Goal: Task Accomplishment & Management: Manage account settings

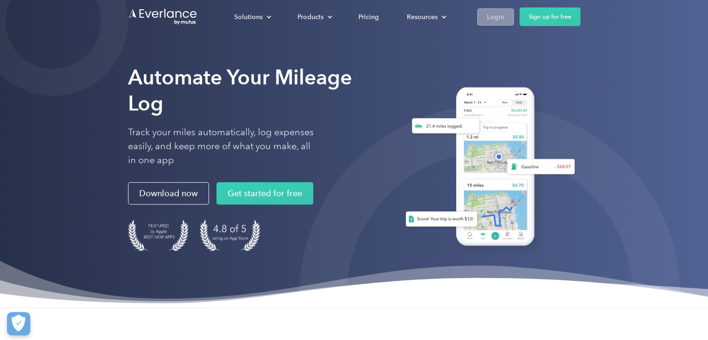
click at [501, 20] on div "Login" at bounding box center [495, 17] width 17 height 12
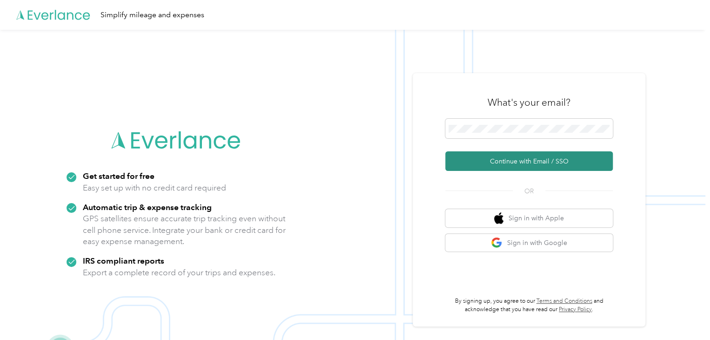
click at [513, 161] on button "Continue with Email / SSO" at bounding box center [529, 161] width 168 height 20
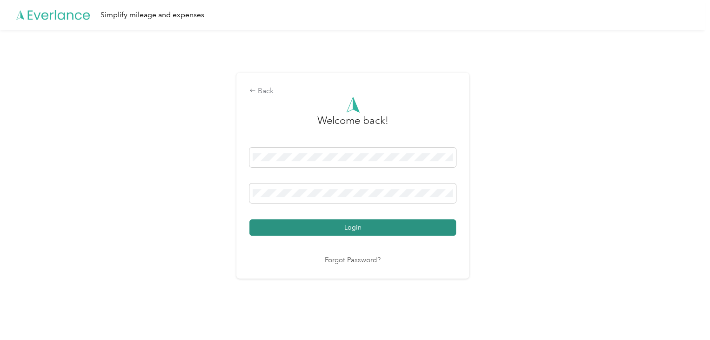
click at [323, 229] on button "Login" at bounding box center [353, 227] width 207 height 16
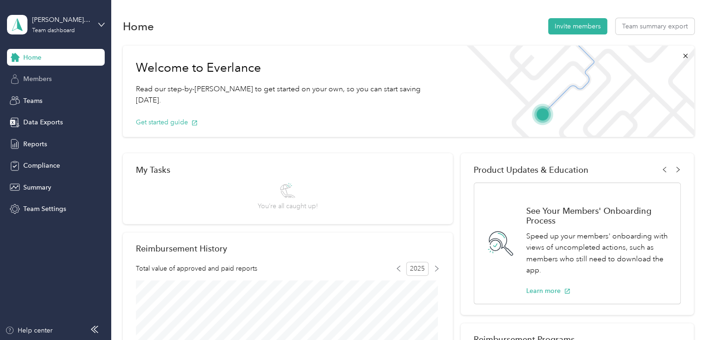
click at [42, 78] on span "Members" at bounding box center [37, 79] width 28 height 10
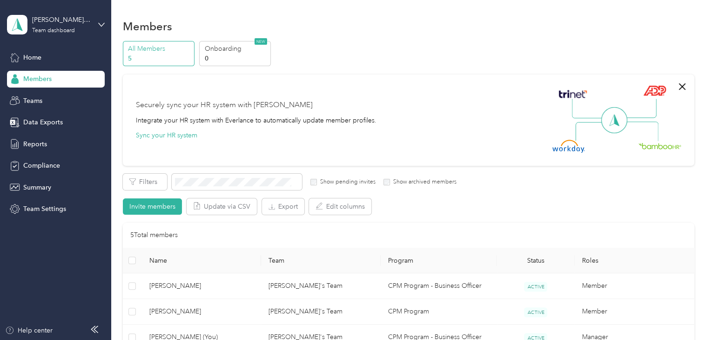
click at [145, 52] on p "All Members" at bounding box center [159, 49] width 63 height 10
click at [27, 55] on span "Home" at bounding box center [32, 58] width 18 height 10
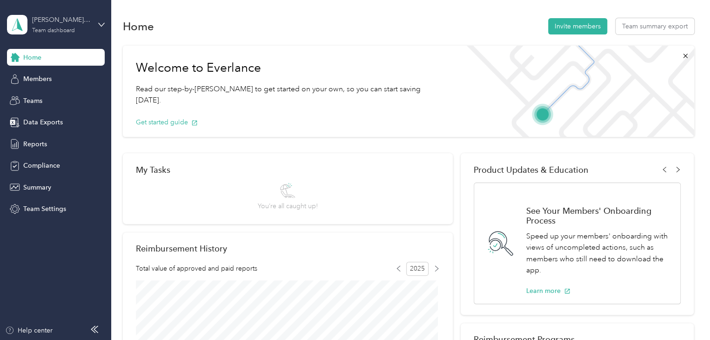
click at [39, 23] on div "Lars's Team" at bounding box center [61, 20] width 58 height 10
click at [56, 94] on div "Personal dashboard" at bounding box center [44, 98] width 59 height 10
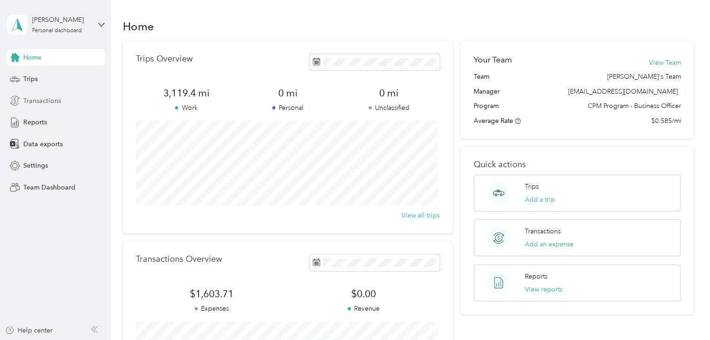
click at [31, 99] on span "Transactions" at bounding box center [42, 101] width 38 height 10
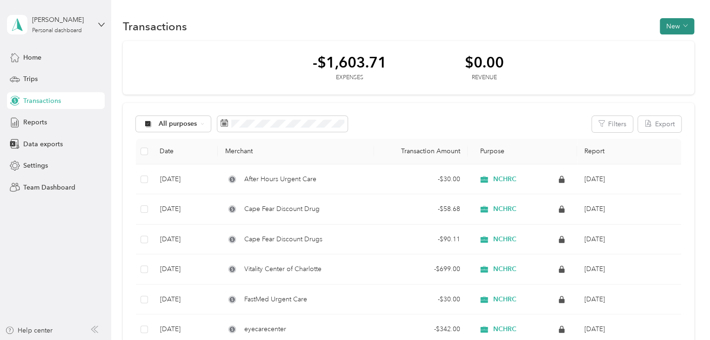
click at [663, 29] on button "New" at bounding box center [677, 26] width 34 height 16
click at [657, 41] on div "Expense" at bounding box center [667, 44] width 35 height 10
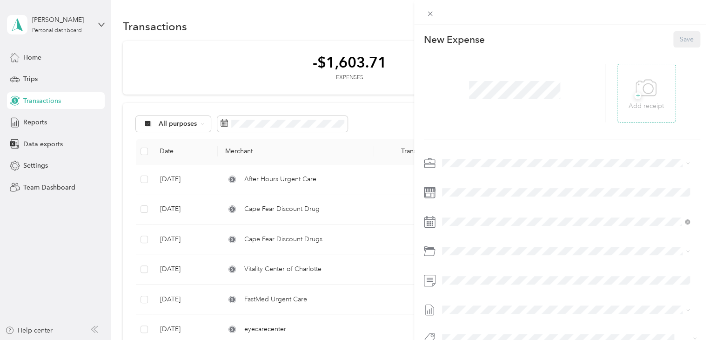
click at [648, 88] on icon at bounding box center [648, 88] width 10 height 10
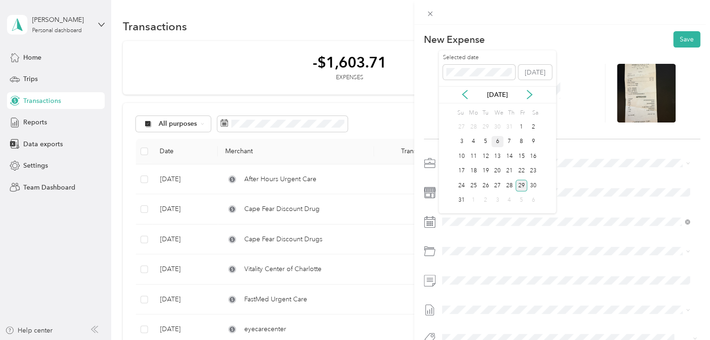
click at [497, 142] on div "6" at bounding box center [498, 142] width 12 height 12
click at [482, 288] on span "732200 · Other Benefits" at bounding box center [502, 287] width 70 height 8
click at [686, 37] on button "Save" at bounding box center [687, 39] width 27 height 16
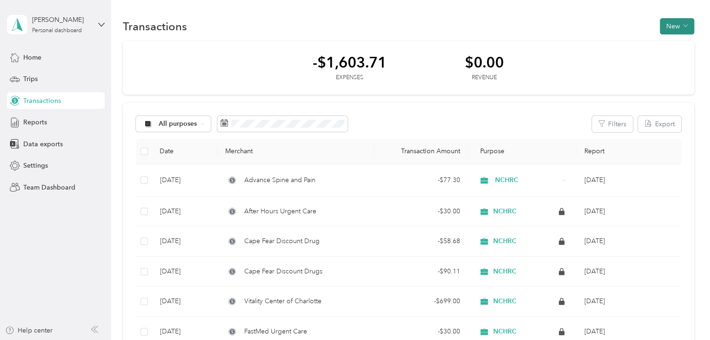
click at [673, 26] on button "New" at bounding box center [677, 26] width 34 height 16
click at [669, 45] on span "Expense" at bounding box center [672, 44] width 25 height 10
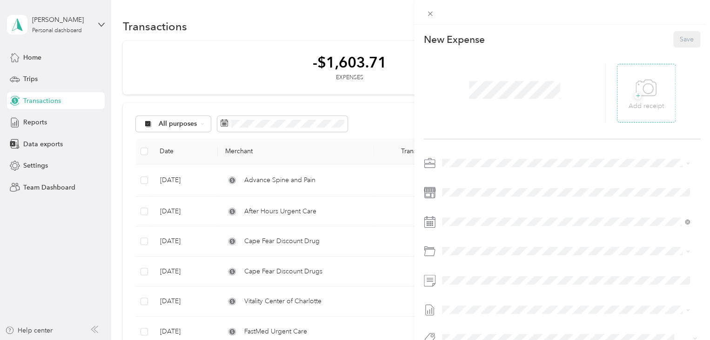
click at [629, 85] on div "+ Add receipt" at bounding box center [646, 93] width 35 height 36
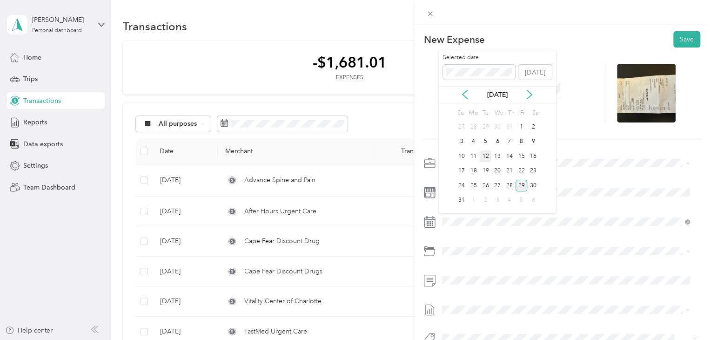
click at [489, 156] on div "12" at bounding box center [485, 156] width 12 height 12
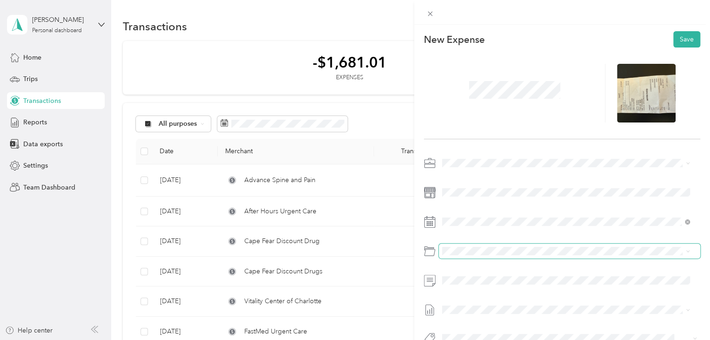
click at [463, 256] on span at bounding box center [570, 250] width 262 height 15
click at [488, 287] on span "732200 · Other Benefits" at bounding box center [502, 287] width 70 height 8
click at [680, 40] on button "Save" at bounding box center [687, 39] width 27 height 16
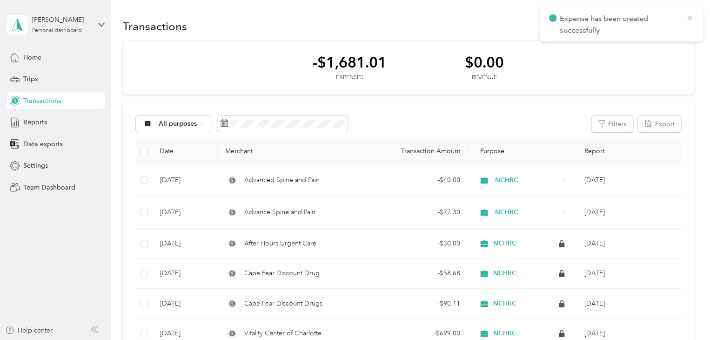
click at [689, 15] on icon at bounding box center [689, 18] width 7 height 8
click at [667, 21] on button "New" at bounding box center [677, 26] width 34 height 16
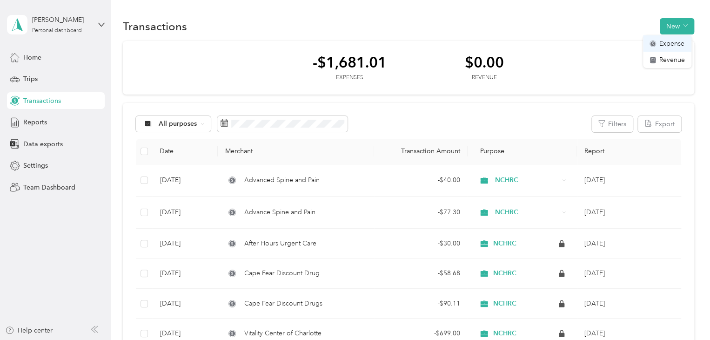
click at [664, 45] on span "Expense" at bounding box center [672, 44] width 25 height 10
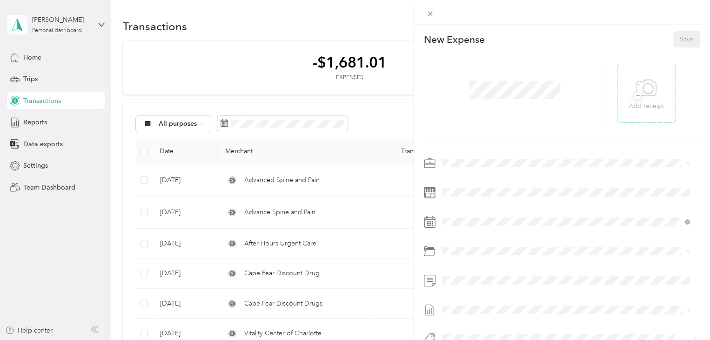
click at [636, 90] on icon at bounding box center [646, 88] width 21 height 26
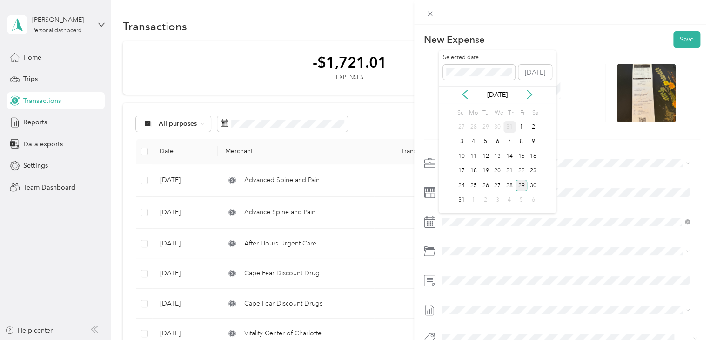
click at [506, 126] on div "31" at bounding box center [510, 127] width 12 height 12
click at [482, 287] on span "732200 · Other Benefits" at bounding box center [502, 287] width 70 height 8
click at [675, 39] on button "Save" at bounding box center [687, 39] width 27 height 16
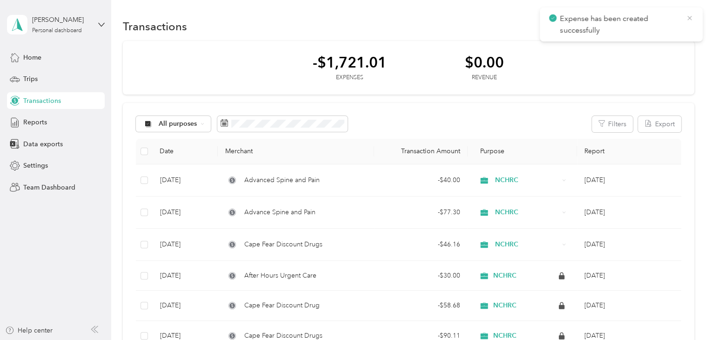
click at [693, 16] on icon at bounding box center [689, 18] width 7 height 8
click at [664, 28] on button "New" at bounding box center [677, 26] width 34 height 16
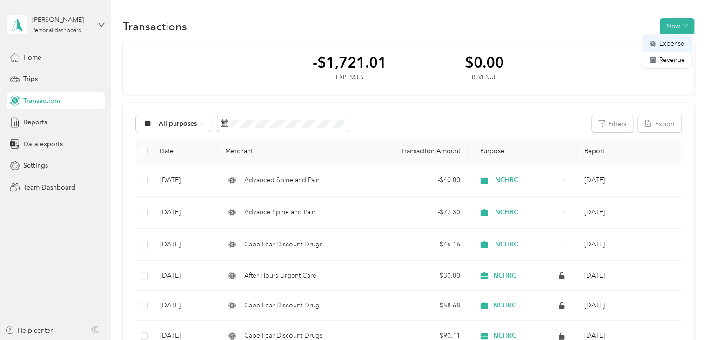
click at [670, 45] on span "Expense" at bounding box center [672, 44] width 25 height 10
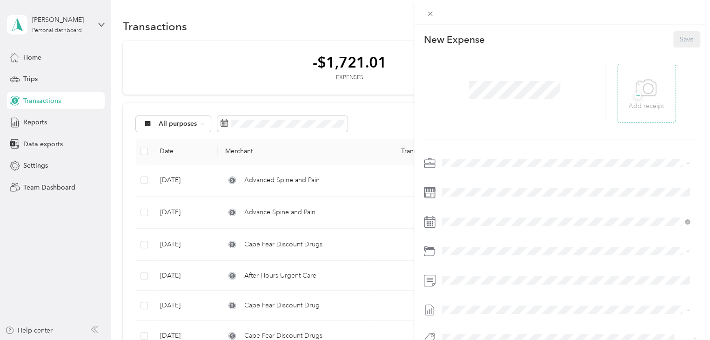
click at [641, 88] on icon at bounding box center [646, 88] width 21 height 26
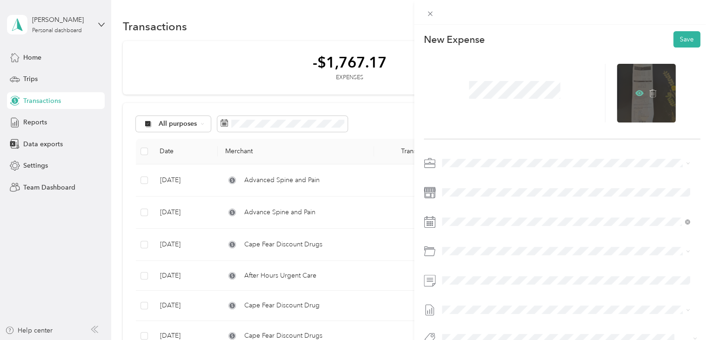
click at [637, 94] on icon at bounding box center [639, 93] width 8 height 6
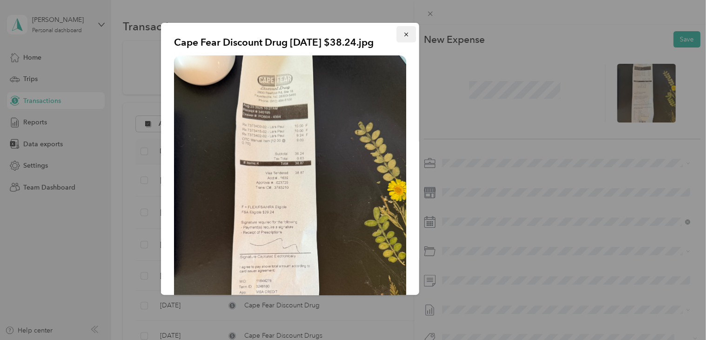
click at [403, 34] on icon "button" at bounding box center [406, 34] width 7 height 7
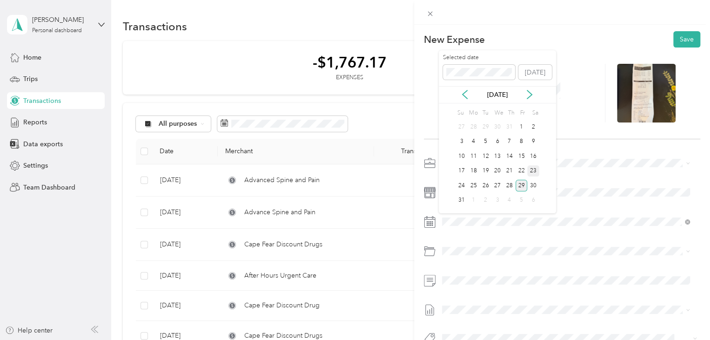
click at [538, 168] on div "23" at bounding box center [533, 171] width 12 height 12
click at [491, 286] on span "732200 · Other Benefits" at bounding box center [502, 287] width 70 height 8
click at [685, 37] on button "Save" at bounding box center [687, 39] width 27 height 16
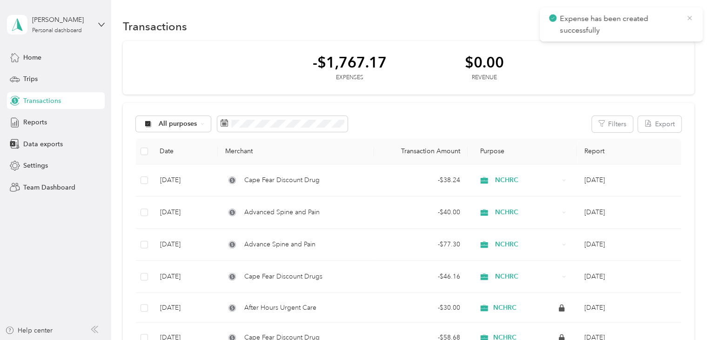
click at [691, 19] on icon at bounding box center [690, 18] width 4 height 4
click at [669, 23] on button "New" at bounding box center [677, 26] width 34 height 16
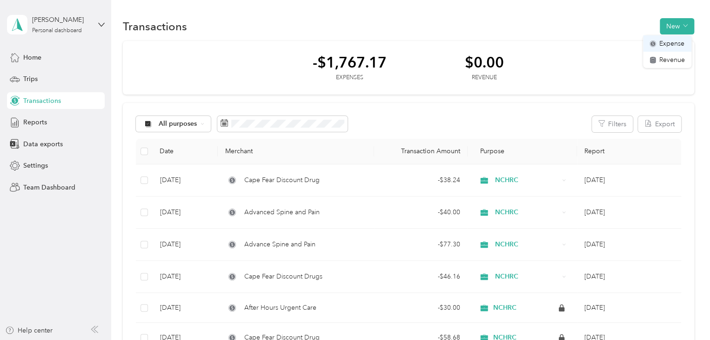
click at [661, 45] on span "Expense" at bounding box center [672, 44] width 25 height 10
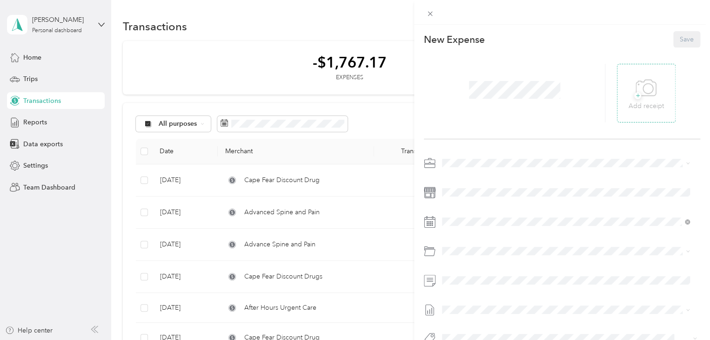
click at [639, 86] on icon at bounding box center [646, 88] width 21 height 26
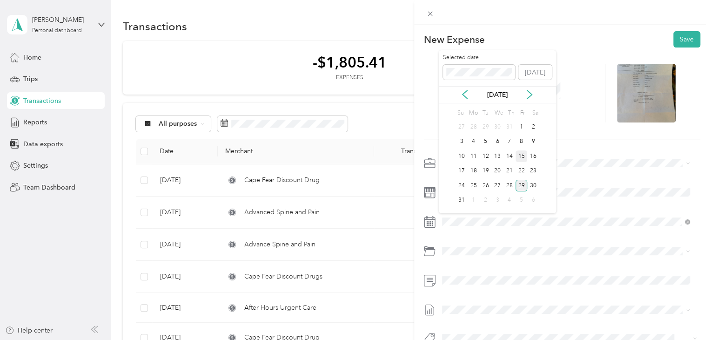
click at [520, 157] on div "15" at bounding box center [522, 156] width 12 height 12
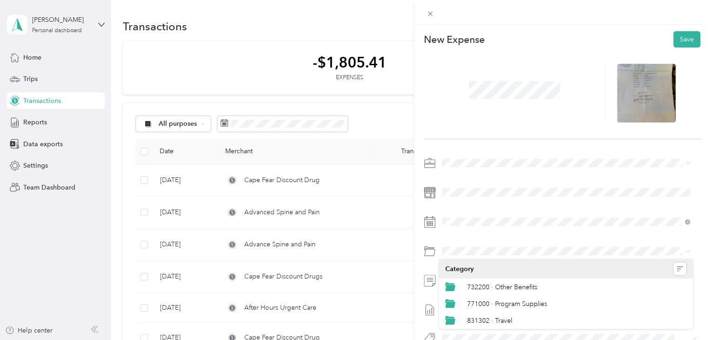
click at [478, 277] on li "Category" at bounding box center [566, 269] width 254 height 20
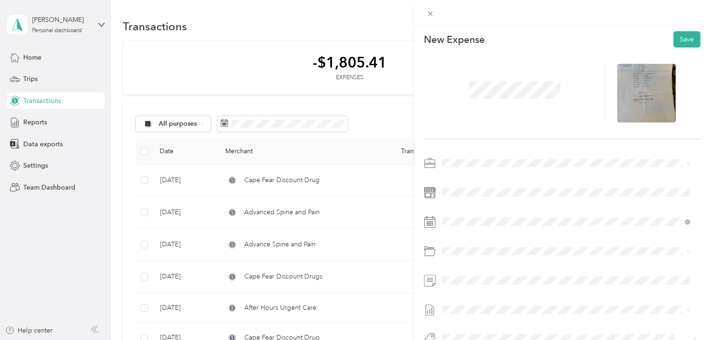
click at [493, 289] on div "732200 · Other Benefits" at bounding box center [577, 287] width 220 height 10
click at [679, 37] on button "Save" at bounding box center [687, 39] width 27 height 16
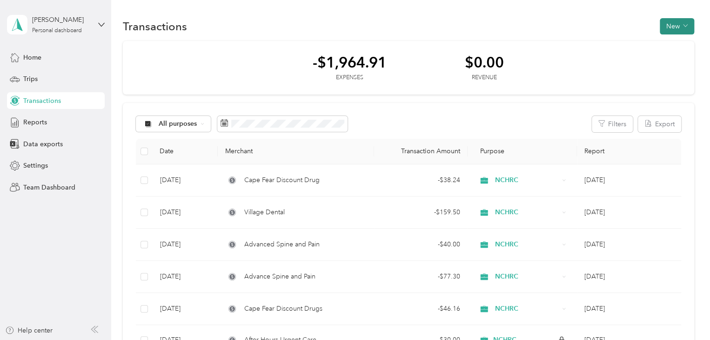
click at [670, 27] on button "New" at bounding box center [677, 26] width 34 height 16
click at [654, 43] on icon at bounding box center [653, 43] width 5 height 5
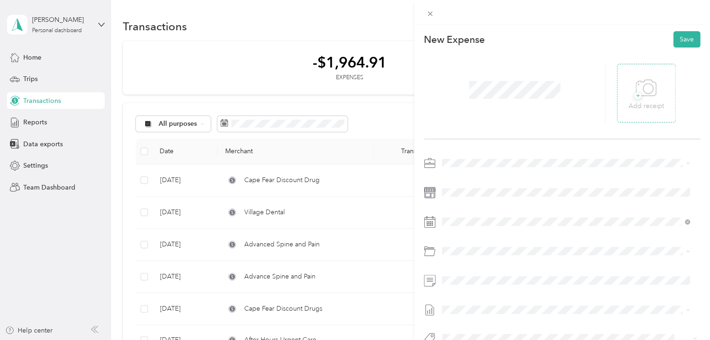
click at [654, 102] on p "Add receipt" at bounding box center [646, 106] width 35 height 10
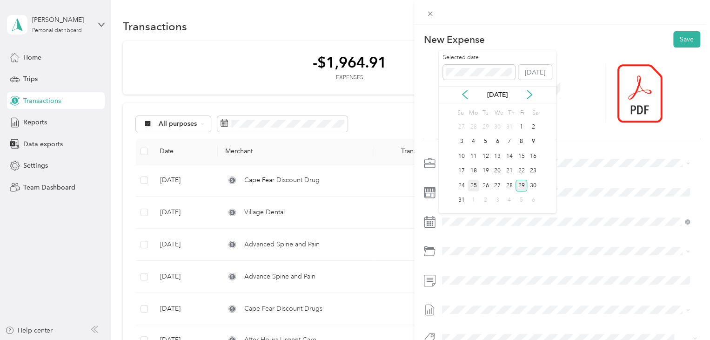
click at [475, 187] on div "25" at bounding box center [474, 186] width 12 height 12
click at [488, 282] on div "732200 · Other Benefits" at bounding box center [577, 287] width 220 height 10
click at [677, 36] on button "Save" at bounding box center [687, 39] width 27 height 16
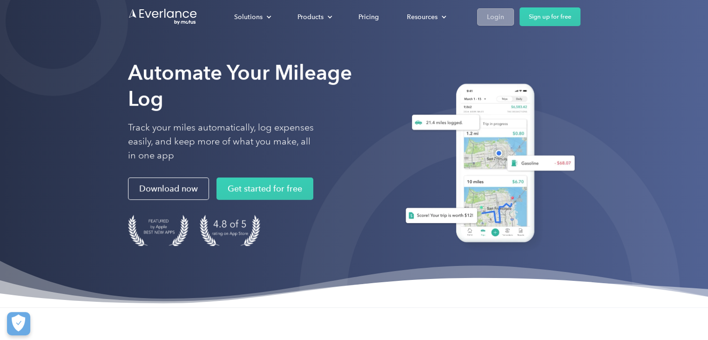
click at [497, 17] on div "Login" at bounding box center [495, 17] width 17 height 12
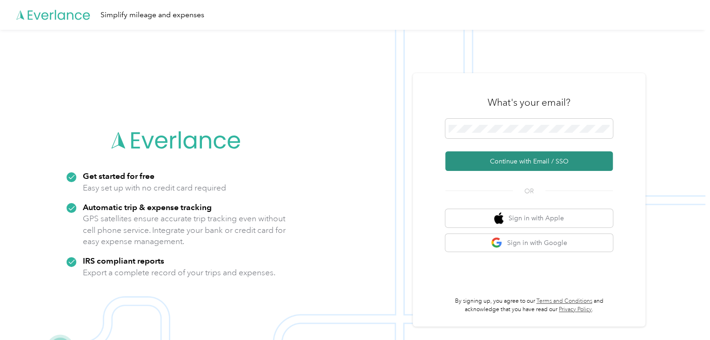
click at [520, 163] on button "Continue with Email / SSO" at bounding box center [529, 161] width 168 height 20
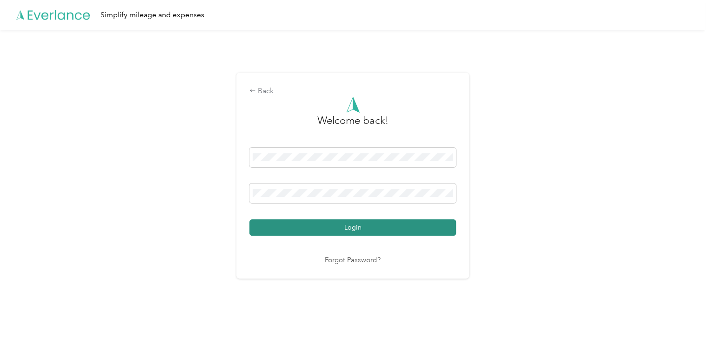
click at [337, 229] on button "Login" at bounding box center [353, 227] width 207 height 16
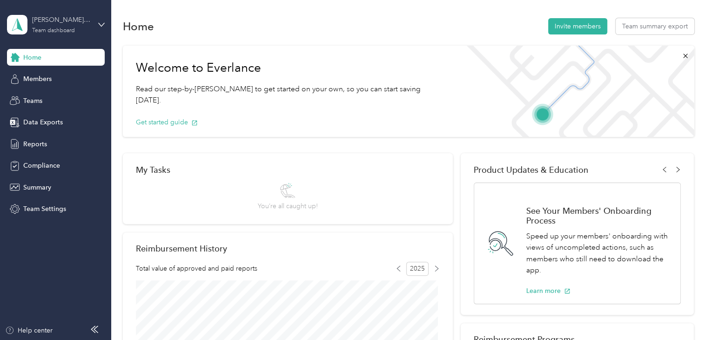
click at [61, 27] on div "Lars's Team Team dashboard" at bounding box center [61, 24] width 58 height 19
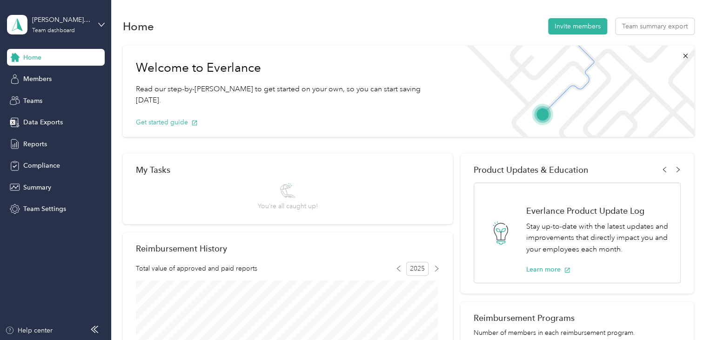
click at [49, 102] on div "Personal dashboard" at bounding box center [104, 97] width 183 height 16
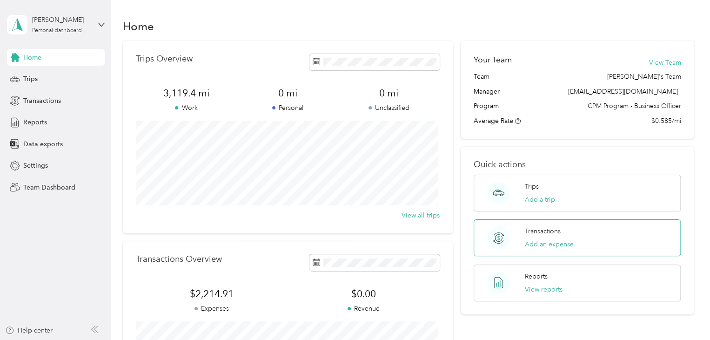
click at [544, 233] on p "Transactions" at bounding box center [543, 231] width 36 height 10
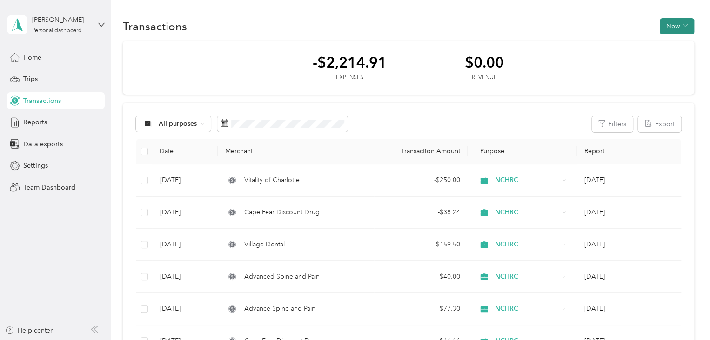
click at [675, 27] on button "New" at bounding box center [677, 26] width 34 height 16
click at [664, 44] on span "Expense" at bounding box center [672, 44] width 25 height 10
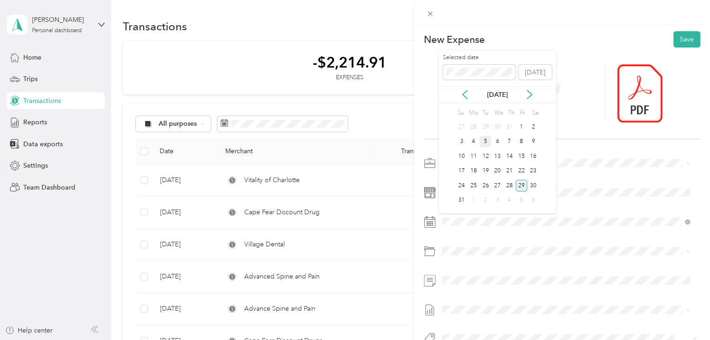
click at [484, 141] on div "5" at bounding box center [485, 142] width 12 height 12
click at [682, 40] on button "Save" at bounding box center [687, 39] width 27 height 16
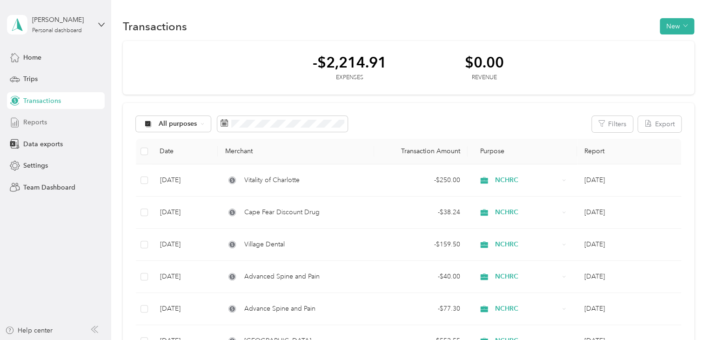
click at [35, 121] on span "Reports" at bounding box center [35, 122] width 24 height 10
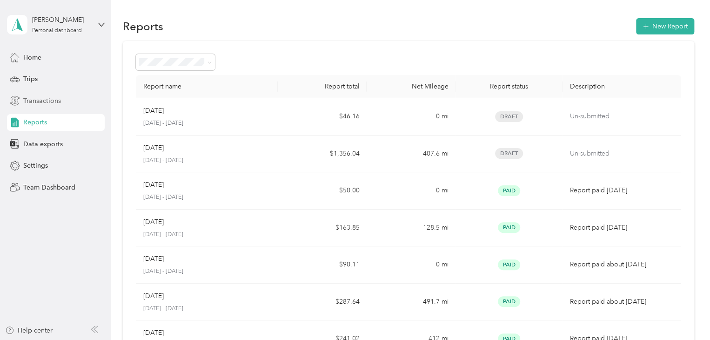
click at [31, 99] on span "Transactions" at bounding box center [42, 101] width 38 height 10
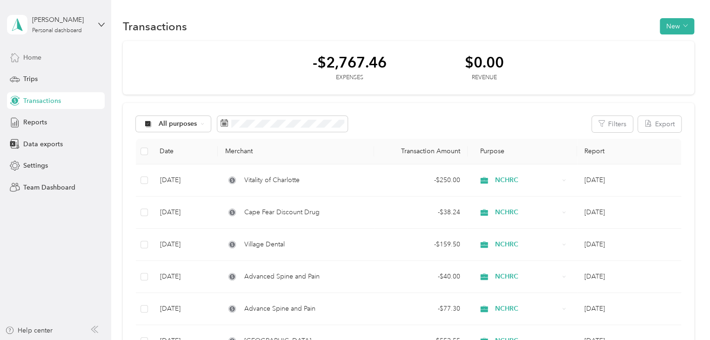
click at [29, 57] on span "Home" at bounding box center [32, 58] width 18 height 10
